Goal: Information Seeking & Learning: Learn about a topic

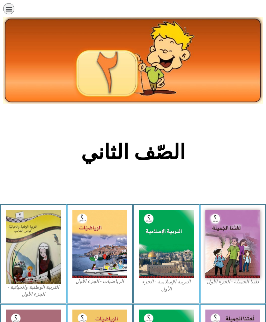
scroll to position [66, 0]
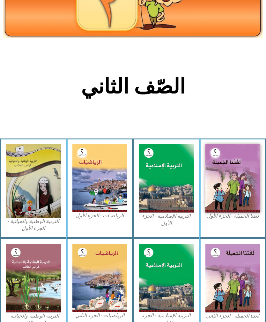
click at [232, 190] on img at bounding box center [232, 178] width 55 height 68
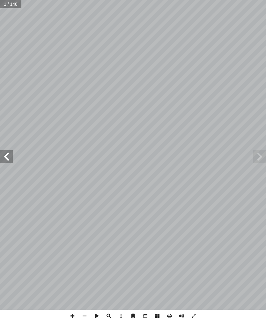
click at [255, 153] on span at bounding box center [259, 156] width 13 height 13
click at [256, 159] on span at bounding box center [259, 156] width 13 height 13
click at [10, 159] on span at bounding box center [6, 156] width 13 height 13
click at [9, 157] on span at bounding box center [6, 156] width 13 height 13
click at [9, 159] on span at bounding box center [6, 156] width 13 height 13
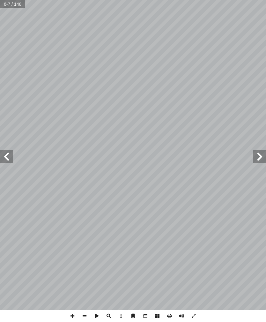
click at [6, 161] on span at bounding box center [6, 156] width 13 height 13
click at [5, 159] on span at bounding box center [6, 156] width 13 height 13
click at [8, 159] on span at bounding box center [6, 156] width 13 height 13
click at [7, 157] on span at bounding box center [6, 156] width 13 height 13
click at [255, 155] on span at bounding box center [259, 156] width 13 height 13
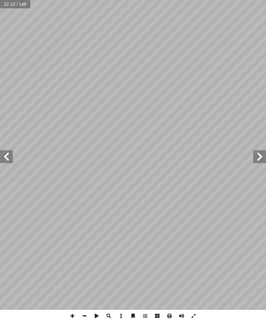
click at [7, 160] on span at bounding box center [6, 156] width 13 height 13
click at [9, 160] on span at bounding box center [6, 156] width 13 height 13
click at [10, 158] on span at bounding box center [6, 156] width 13 height 13
click at [7, 158] on span at bounding box center [6, 156] width 13 height 13
click at [5, 157] on span at bounding box center [6, 156] width 13 height 13
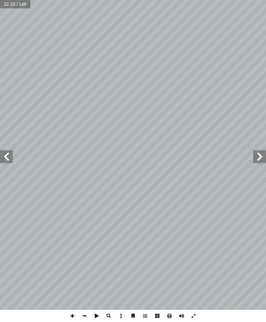
click at [8, 159] on span at bounding box center [6, 156] width 13 height 13
click at [3, 152] on span at bounding box center [6, 156] width 13 height 13
click at [3, 154] on span at bounding box center [6, 156] width 13 height 13
click at [8, 155] on span at bounding box center [6, 156] width 13 height 13
click at [12, 151] on span at bounding box center [6, 156] width 13 height 13
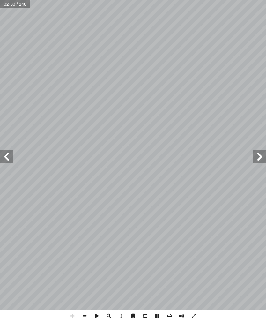
click at [5, 161] on span at bounding box center [6, 156] width 13 height 13
click at [8, 155] on span at bounding box center [6, 156] width 13 height 13
click at [4, 155] on span at bounding box center [6, 156] width 13 height 13
click at [253, 151] on span at bounding box center [259, 156] width 13 height 13
click at [257, 157] on span at bounding box center [259, 156] width 13 height 13
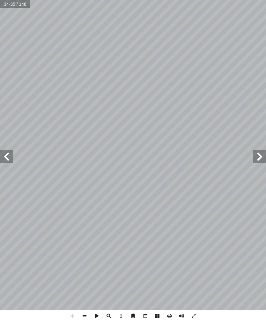
click at [8, 154] on span at bounding box center [6, 156] width 13 height 13
click at [4, 155] on span at bounding box center [6, 156] width 13 height 13
